Goal: Navigation & Orientation: Find specific page/section

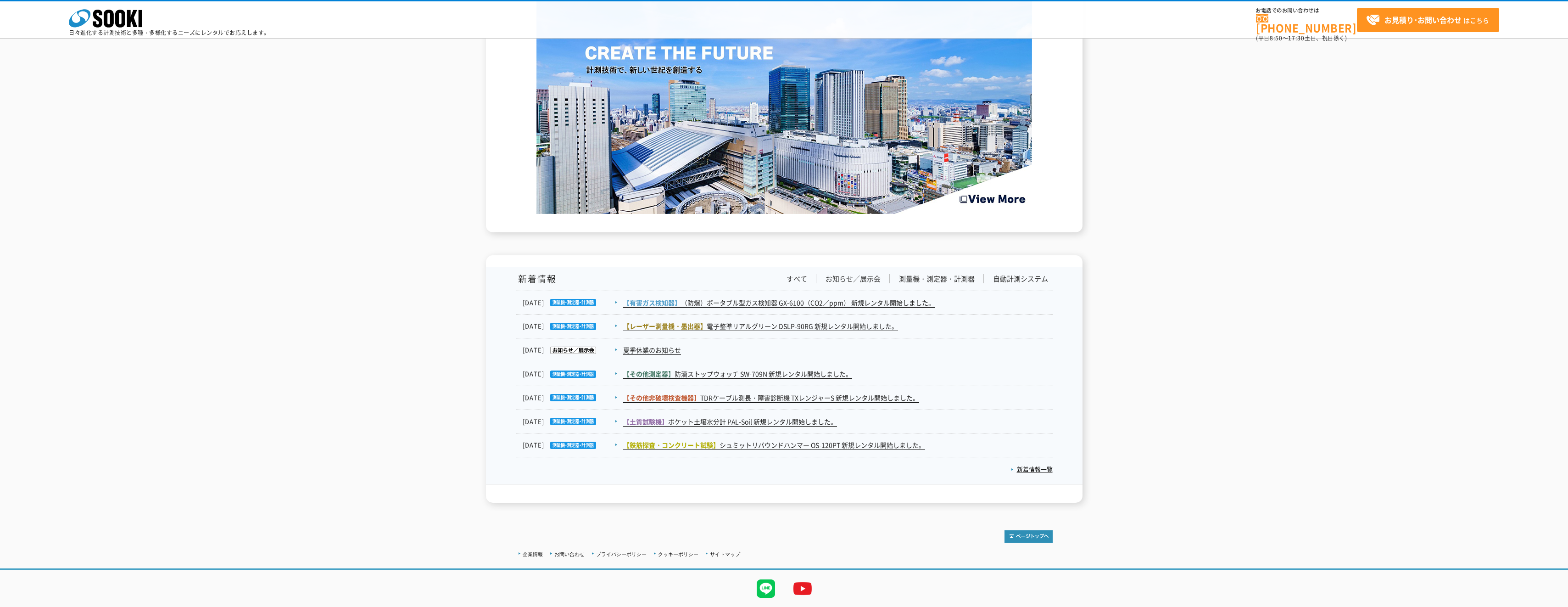
scroll to position [1319, 0]
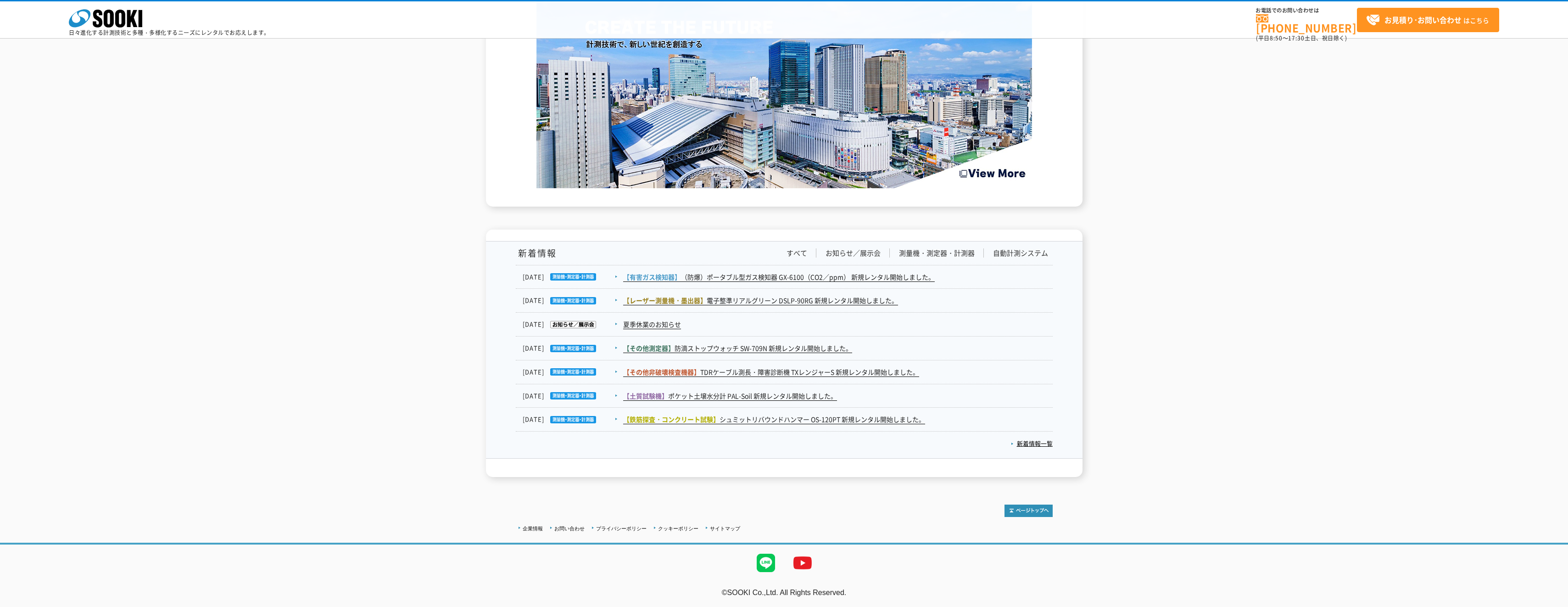
click at [746, 491] on div "企業情報 お問い合わせ プライバシーポリシー クッキーポリシー サイトマップ ©SOOKI Co.,Ltd. All Rights Reserved. テスト…" at bounding box center [784, 546] width 1568 height 121
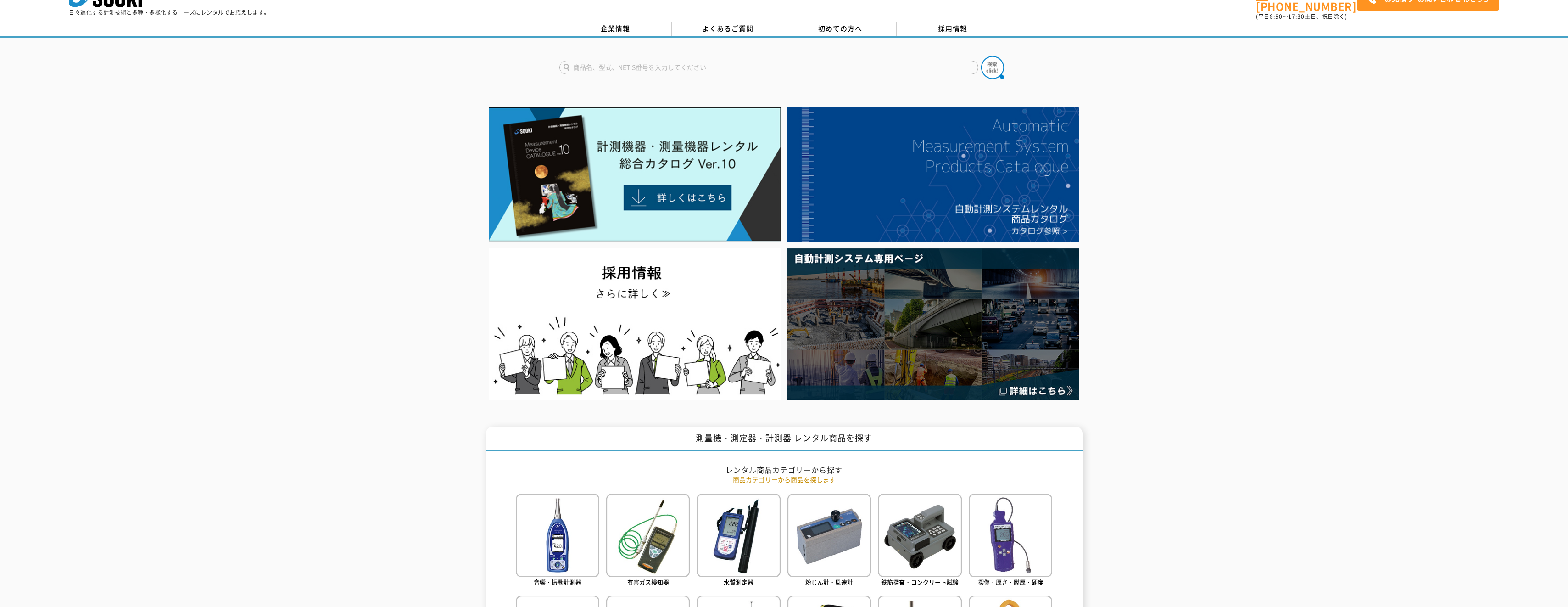
scroll to position [0, 0]
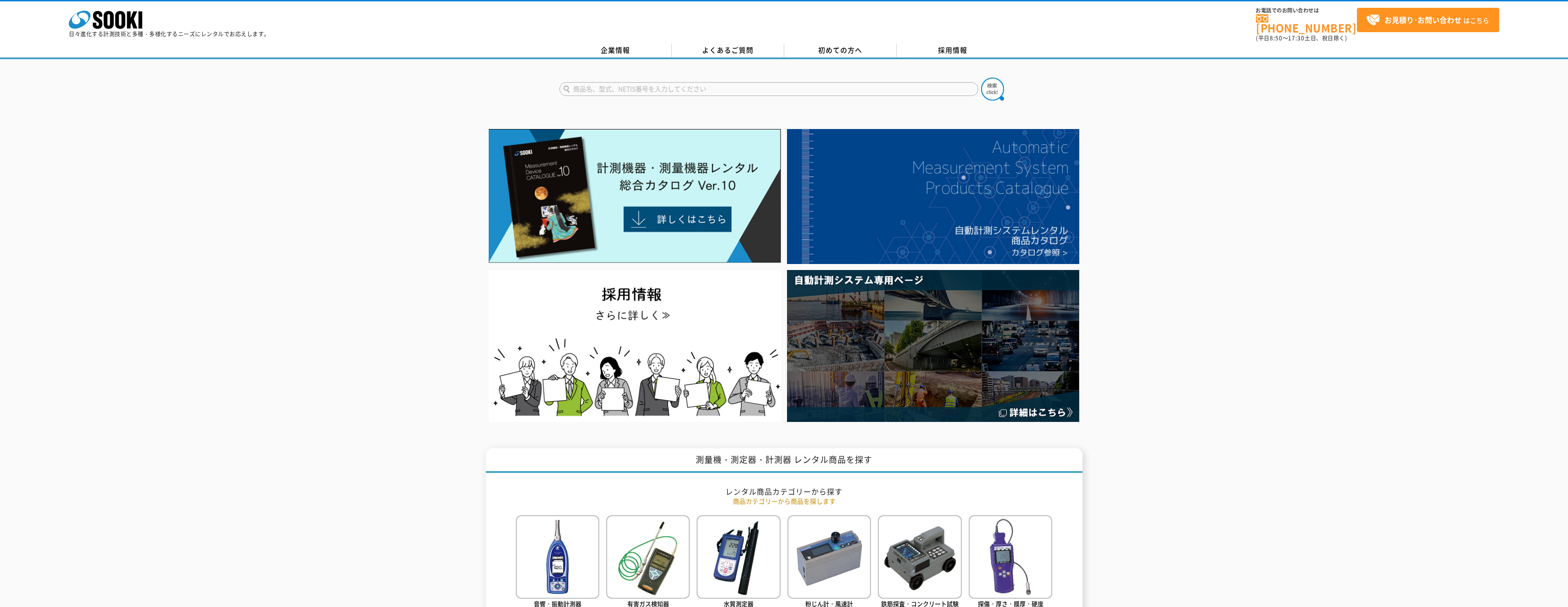
click at [1136, 337] on div at bounding box center [784, 275] width 1568 height 299
click at [635, 45] on link "企業情報" at bounding box center [616, 50] width 112 height 14
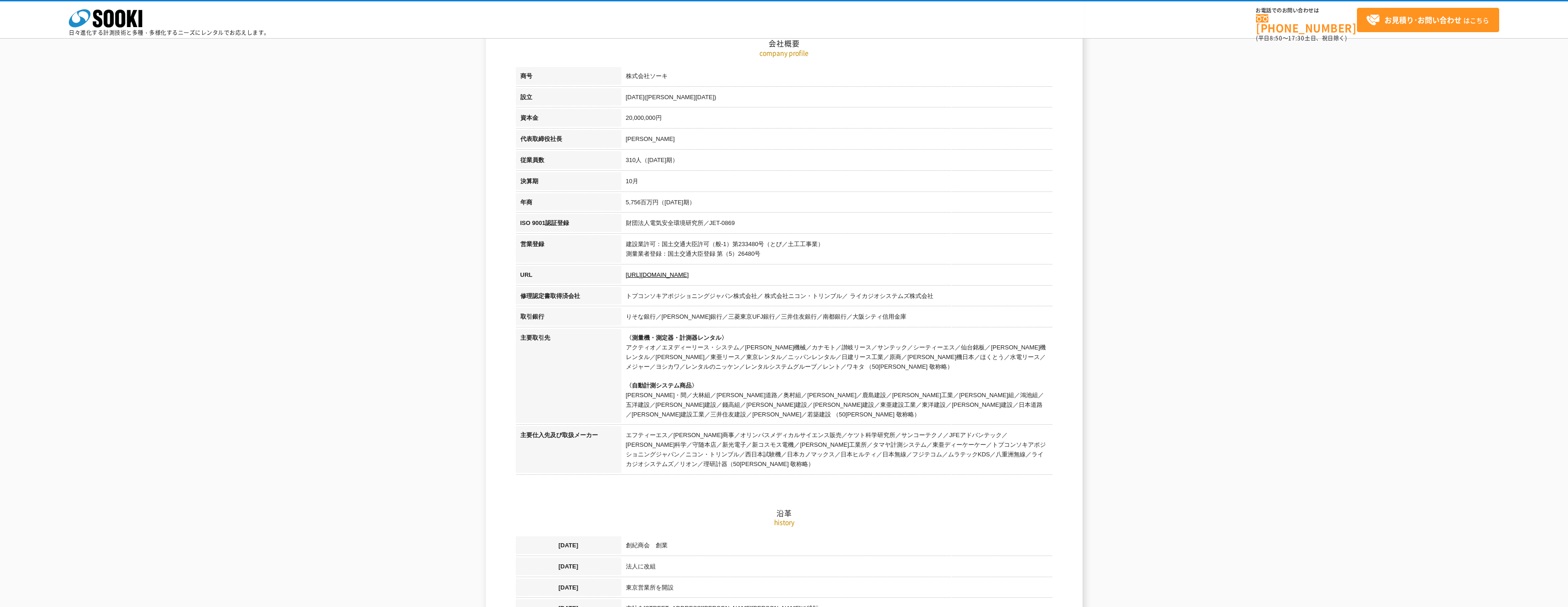
scroll to position [138, 0]
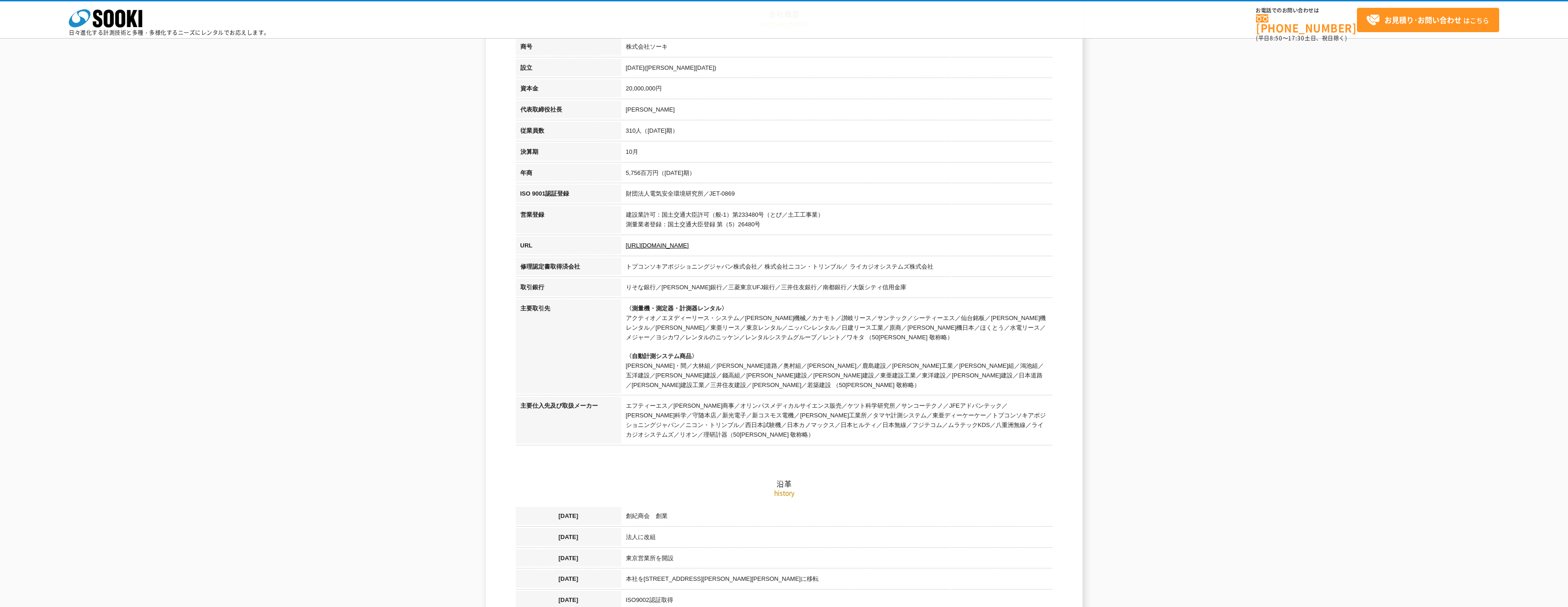
scroll to position [184, 0]
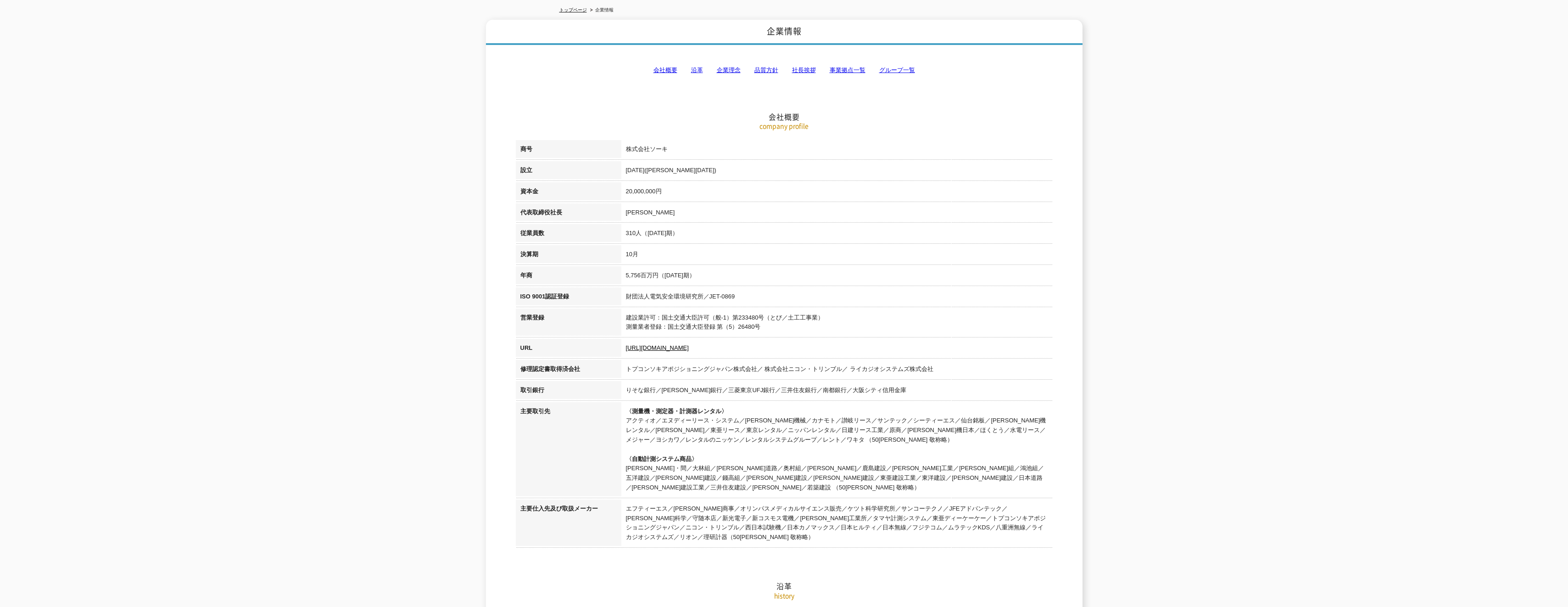
scroll to position [0, 0]
